Goal: Task Accomplishment & Management: Complete application form

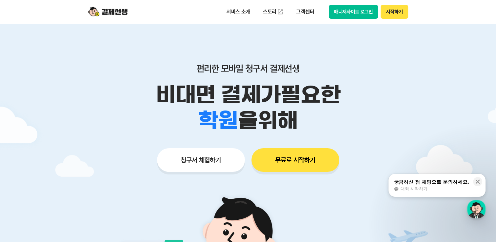
click at [293, 166] on button "무료로 시작하기" at bounding box center [295, 160] width 88 height 24
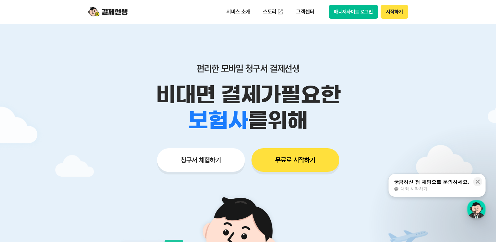
click at [215, 163] on button "청구서 체험하기" at bounding box center [201, 160] width 88 height 24
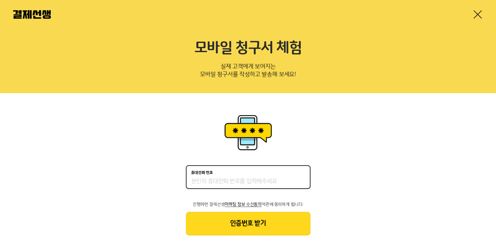
click at [232, 179] on input "휴대전화 번호" at bounding box center [248, 182] width 114 height 8
type input "01072220725"
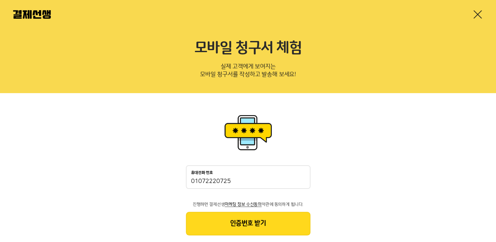
click at [249, 224] on button "인증번호 받기" at bounding box center [248, 224] width 125 height 24
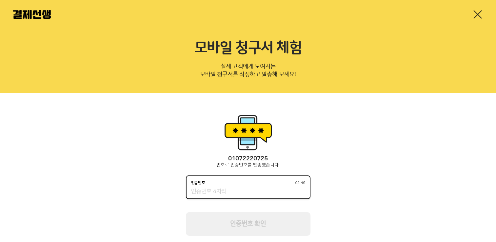
click at [259, 195] on input "인증번호 02:46" at bounding box center [248, 192] width 114 height 8
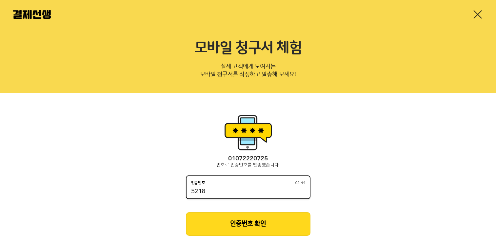
type input "5218"
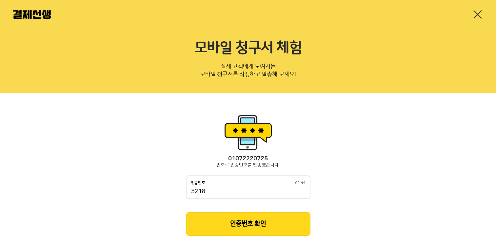
click at [263, 220] on button "인증번호 확인" at bounding box center [248, 224] width 125 height 24
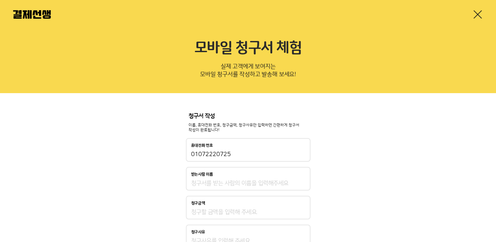
click at [239, 182] on input "받는사람 이름" at bounding box center [248, 183] width 114 height 8
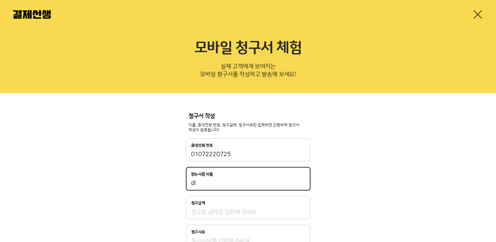
type input "d"
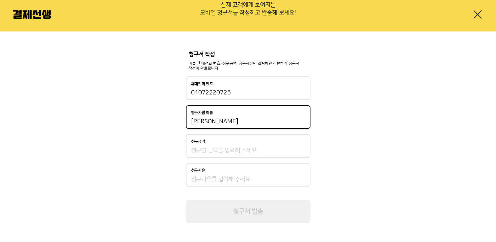
scroll to position [63, 0]
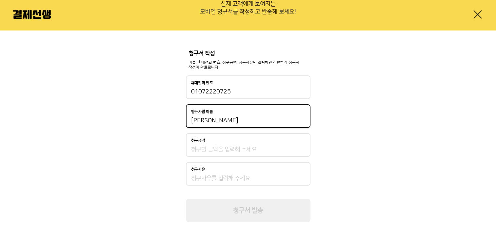
type input "[PERSON_NAME]"
click at [227, 151] on input "청구금액" at bounding box center [248, 150] width 114 height 8
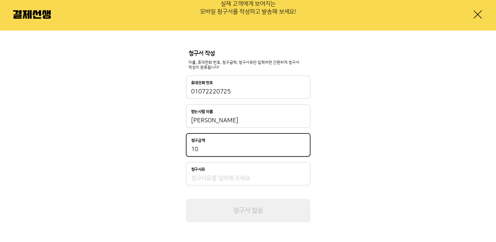
type input "10"
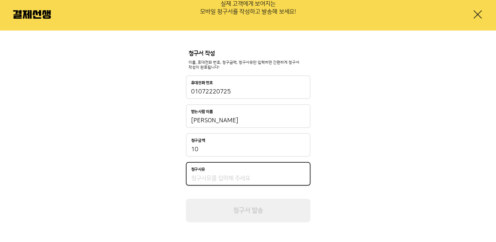
click at [226, 179] on input "청구사유" at bounding box center [248, 178] width 114 height 8
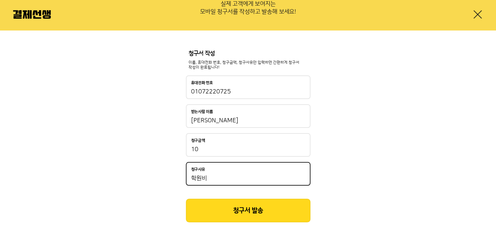
type input "학원비"
click at [238, 209] on button "청구서 발송" at bounding box center [248, 211] width 125 height 24
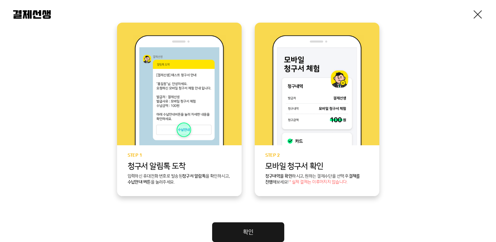
scroll to position [164, 0]
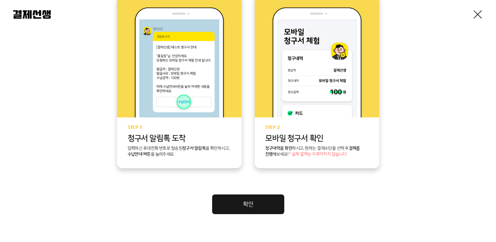
click at [252, 198] on link "확인" at bounding box center [248, 204] width 72 height 20
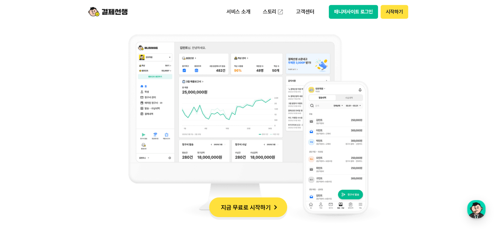
scroll to position [557, 0]
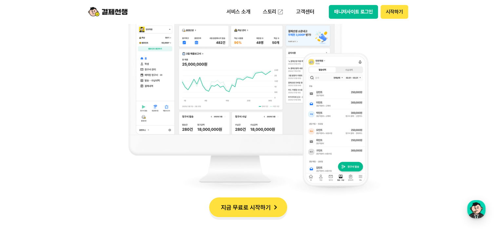
click at [347, 146] on img at bounding box center [248, 101] width 266 height 210
